Goal: Task Accomplishment & Management: Use online tool/utility

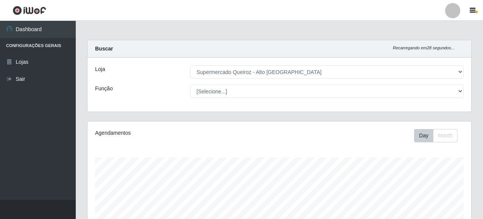
select select "496"
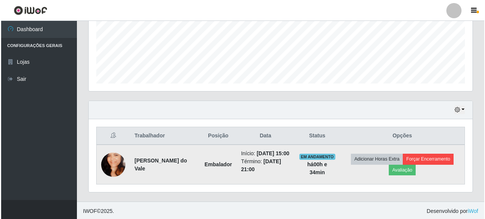
scroll to position [157, 384]
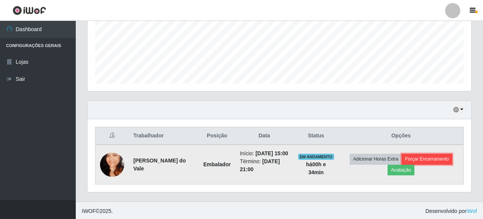
click at [428, 162] on button "Forçar Encerramento" at bounding box center [427, 159] width 51 height 11
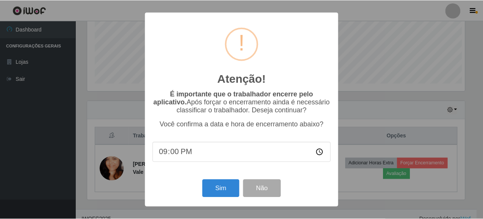
scroll to position [157, 380]
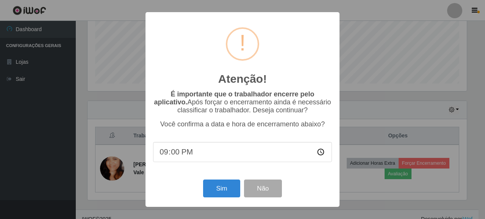
click at [167, 156] on input "21:00" at bounding box center [242, 152] width 179 height 20
type input "15:10"
click at [224, 193] on button "Sim" at bounding box center [221, 188] width 37 height 18
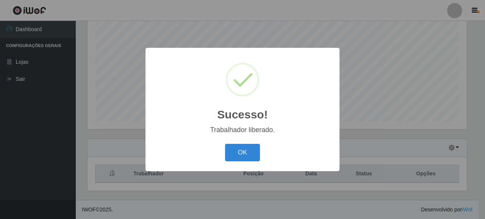
click at [404, 176] on div "Sucesso! × Trabalhador liberado. OK Cancel" at bounding box center [242, 109] width 485 height 219
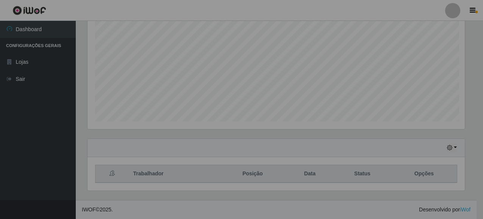
scroll to position [157, 384]
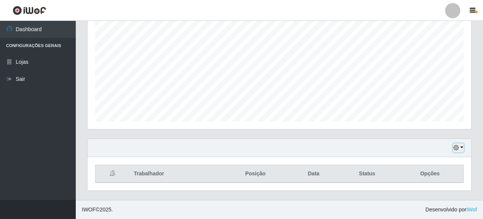
click at [461, 148] on button "button" at bounding box center [458, 147] width 11 height 9
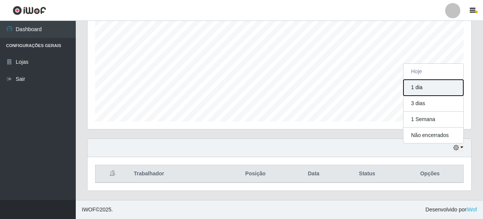
click at [420, 88] on button "1 dia" at bounding box center [434, 88] width 60 height 16
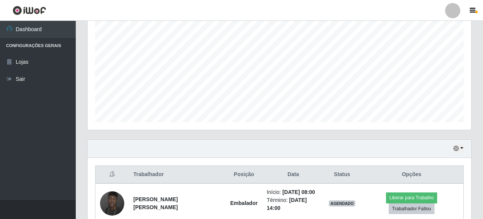
scroll to position [217, 0]
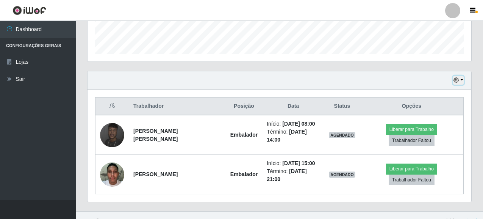
click at [463, 80] on button "button" at bounding box center [458, 80] width 11 height 9
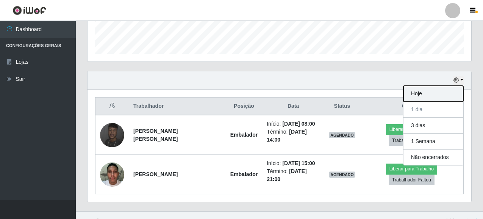
click at [419, 94] on button "Hoje" at bounding box center [434, 94] width 60 height 16
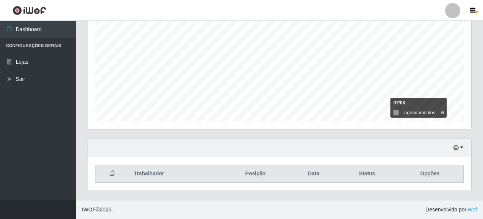
scroll to position [150, 0]
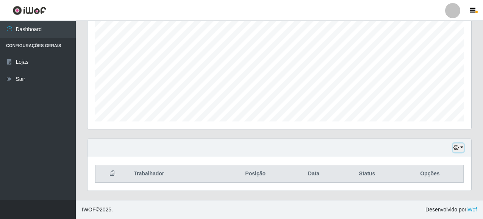
click at [455, 147] on icon "button" at bounding box center [456, 147] width 5 height 5
